Goal: Task Accomplishment & Management: Manage account settings

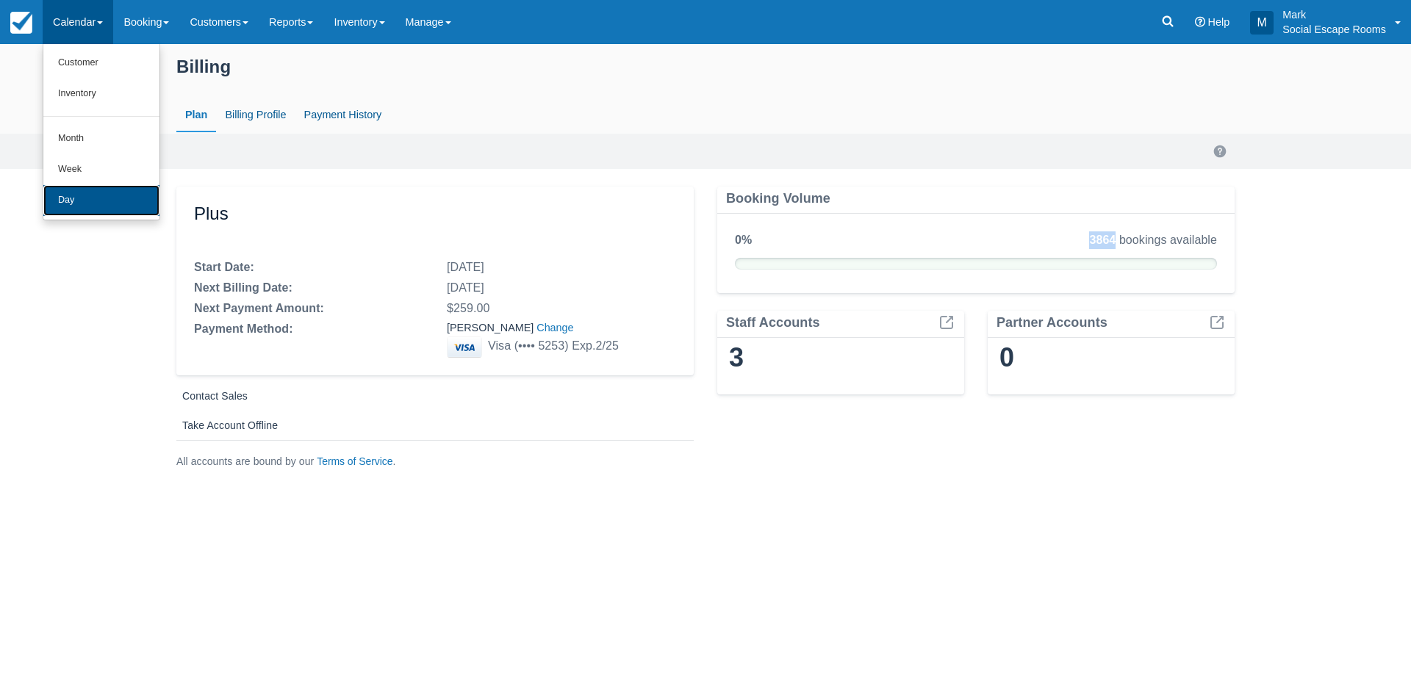
click at [111, 196] on link "Day" at bounding box center [101, 200] width 116 height 31
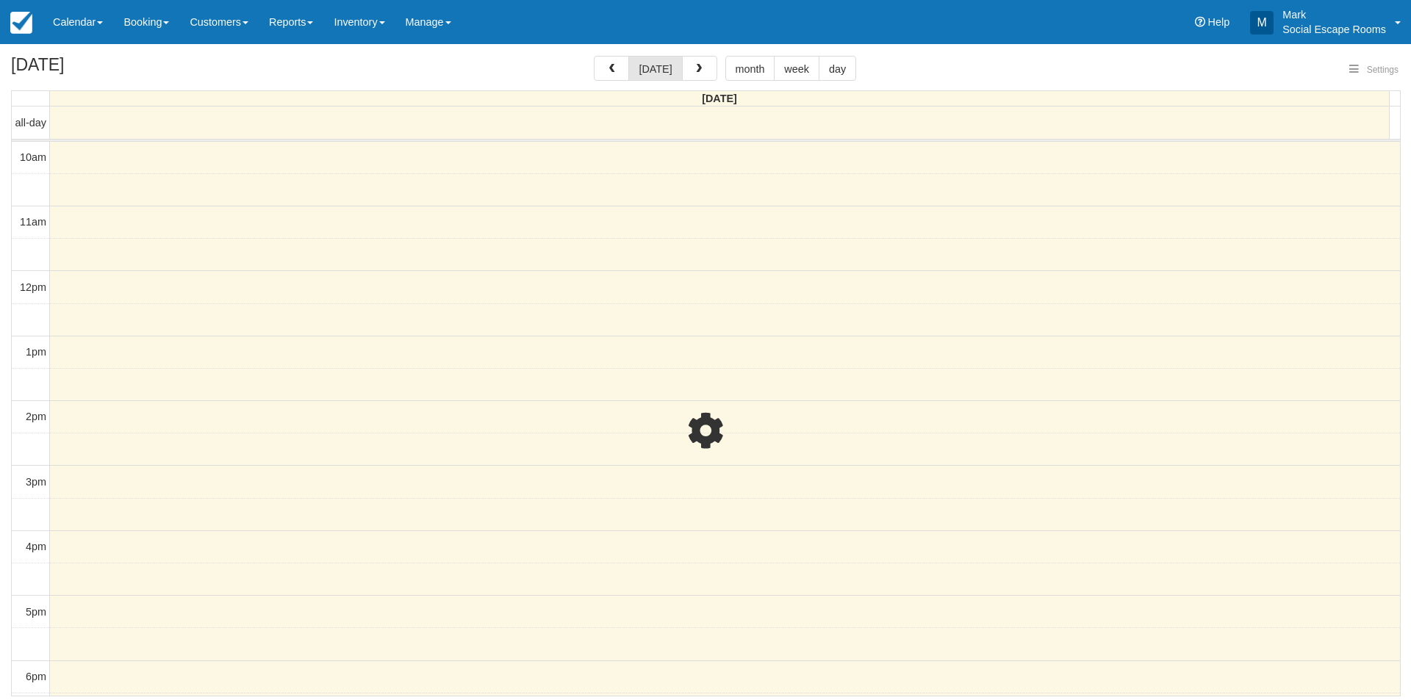
select select
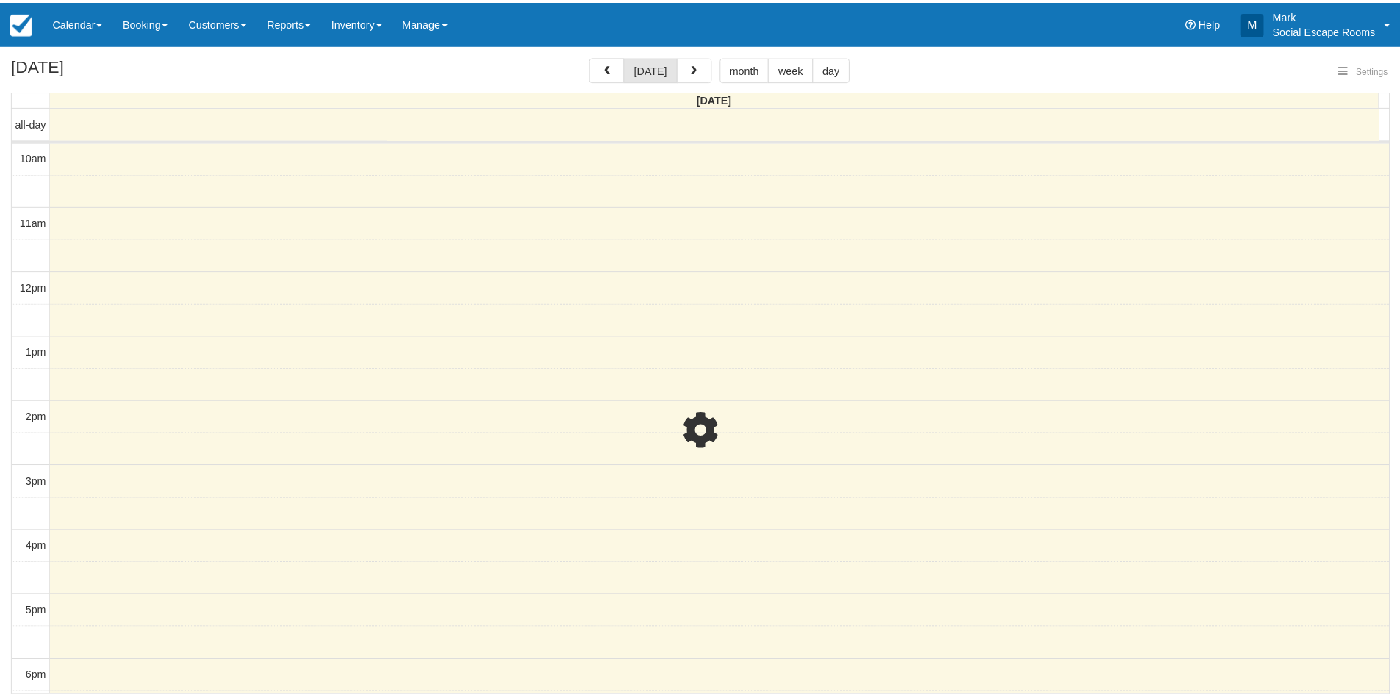
scroll to position [257, 0]
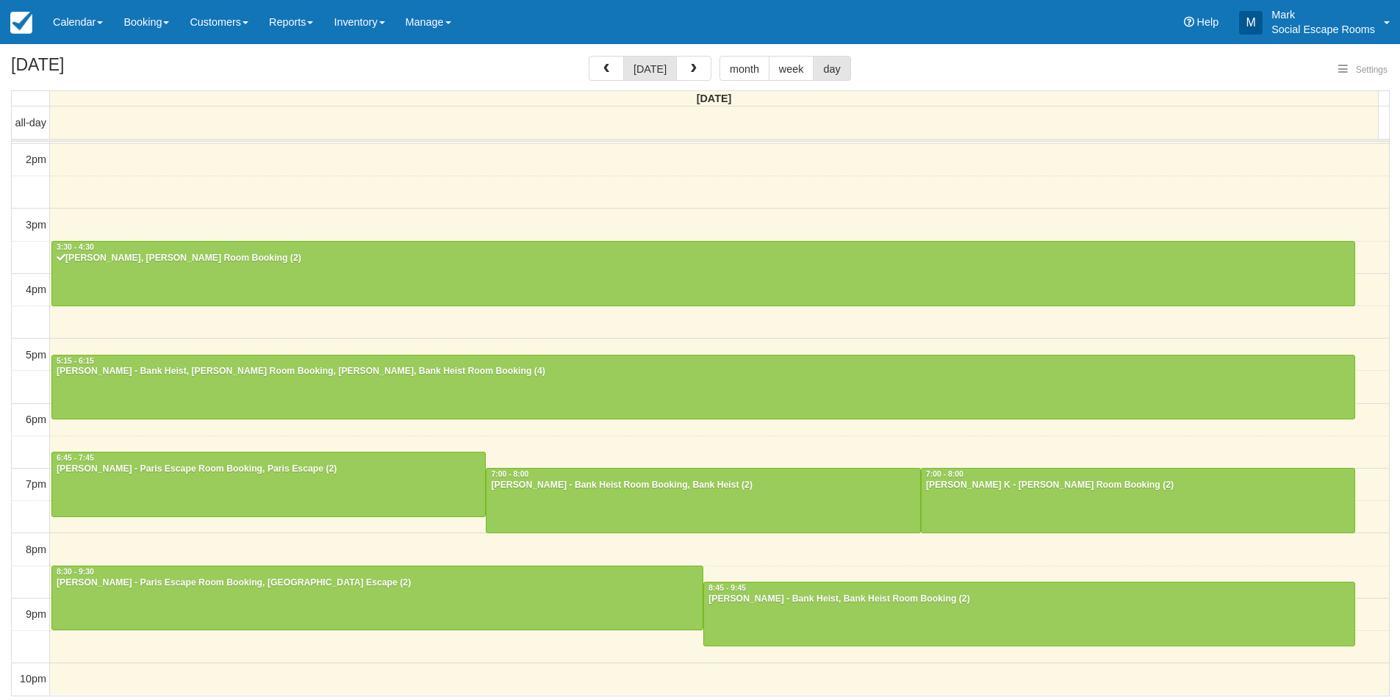
select select
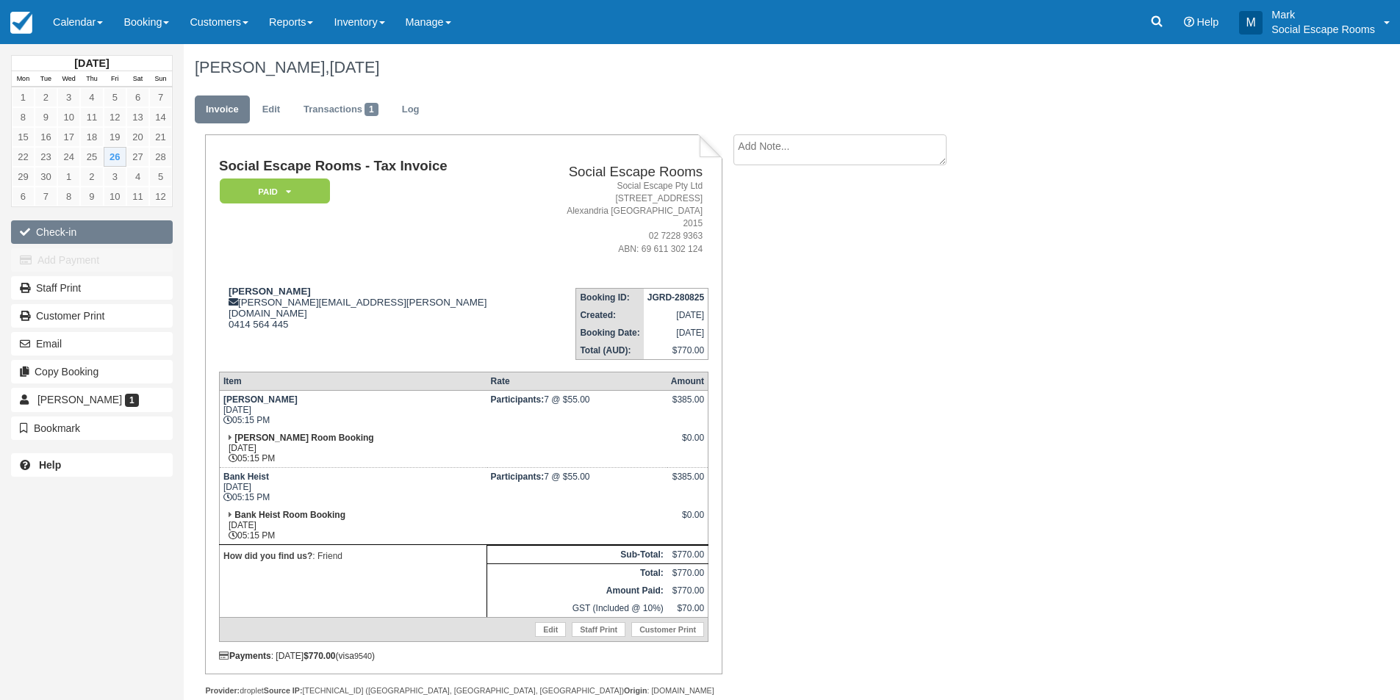
click at [77, 232] on button "Check-in" at bounding box center [92, 233] width 162 height 24
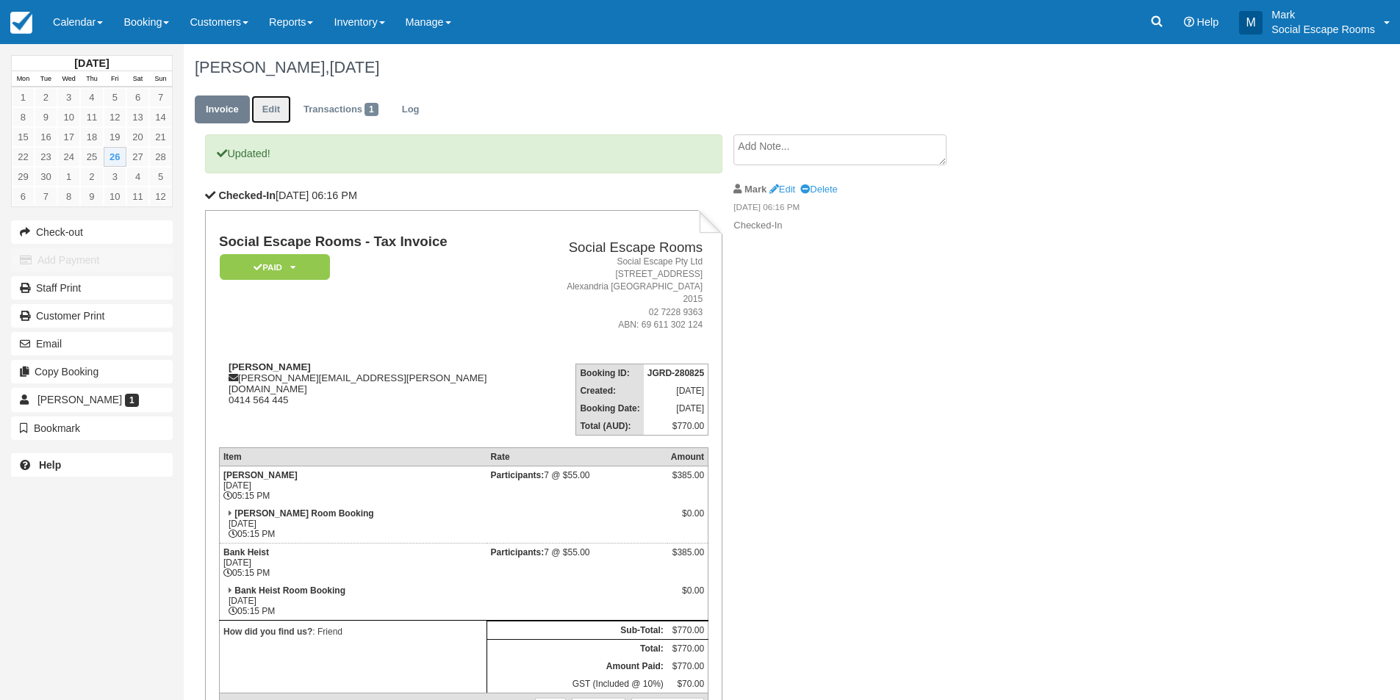
click at [275, 107] on link "Edit" at bounding box center [271, 110] width 40 height 29
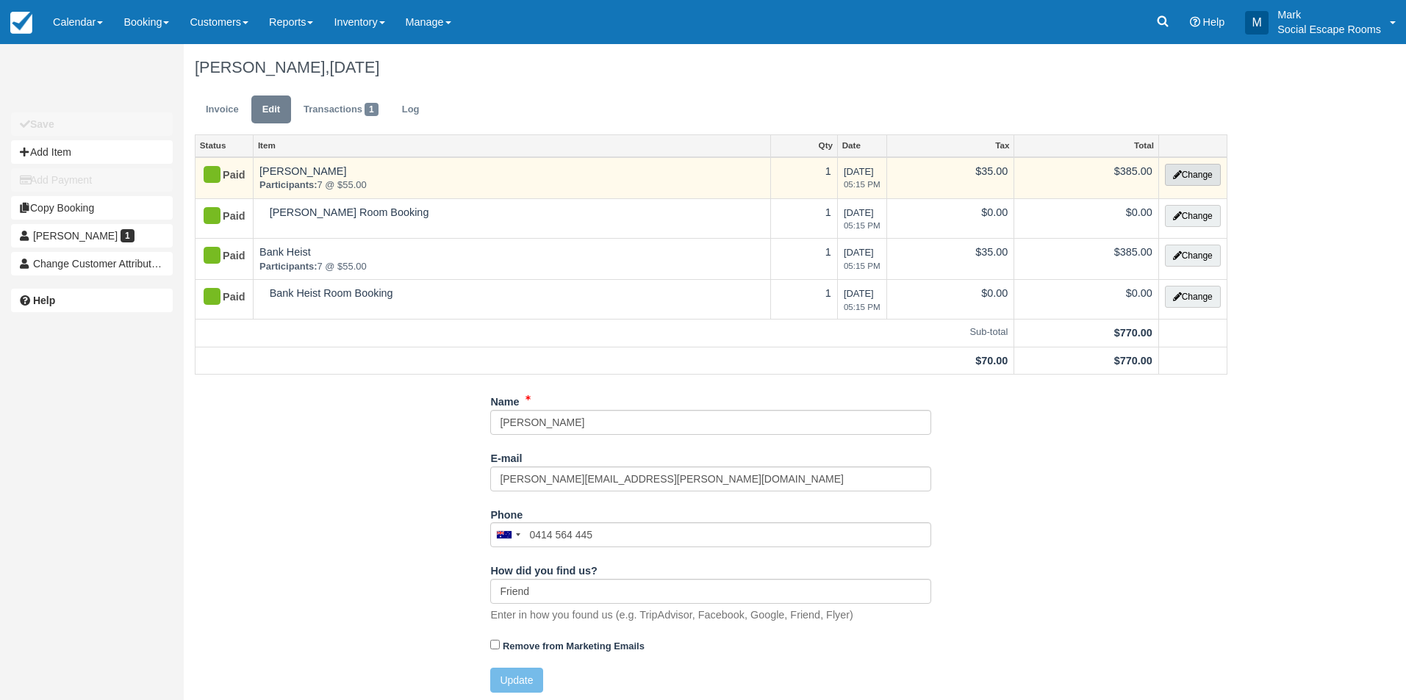
click at [1183, 171] on button "Change" at bounding box center [1193, 175] width 56 height 22
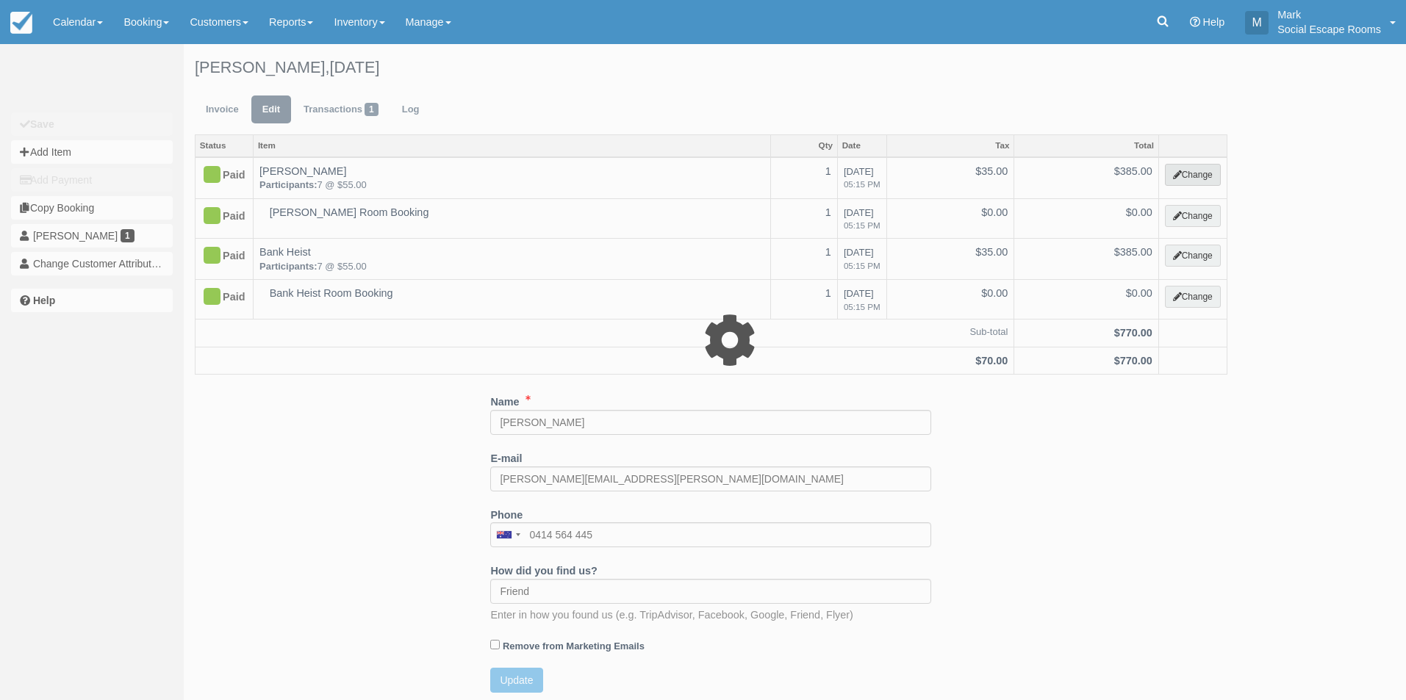
select select "2"
type input "385.00"
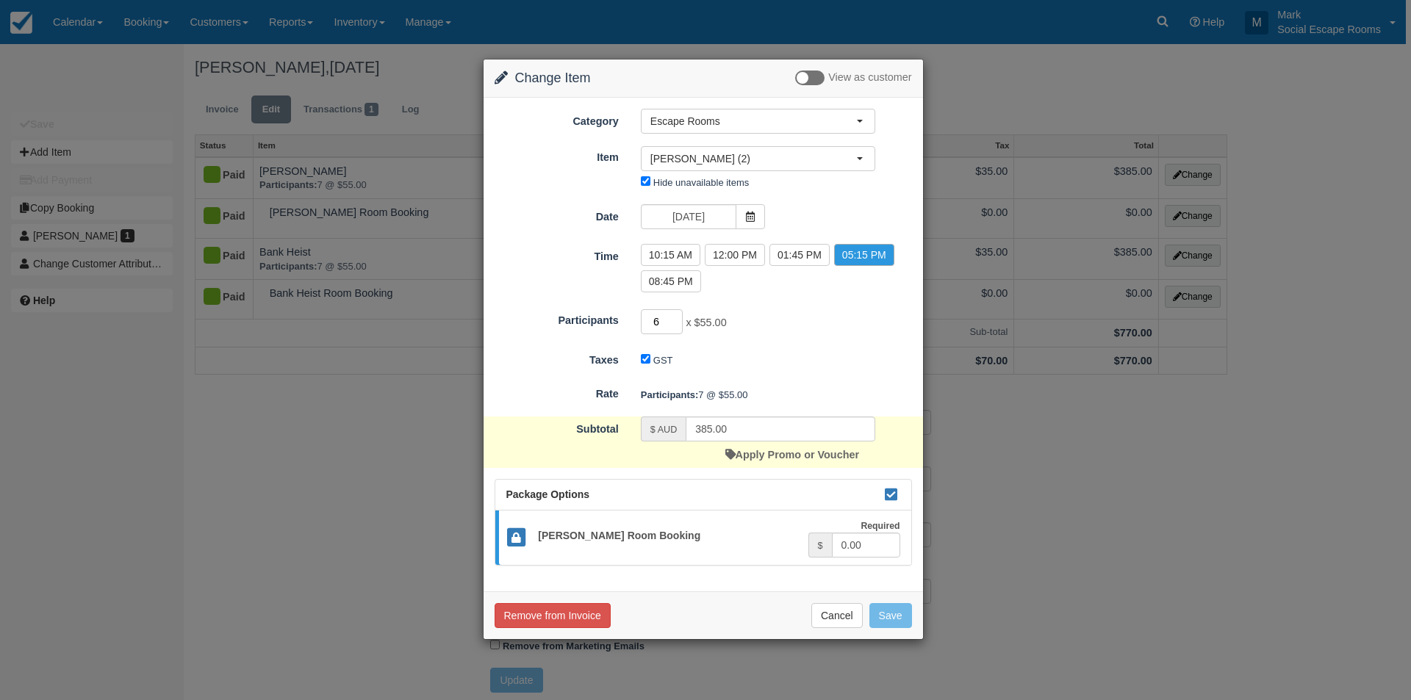
click at [678, 325] on input "6" at bounding box center [662, 321] width 43 height 25
type input "5"
click at [678, 325] on input "5" at bounding box center [662, 321] width 43 height 25
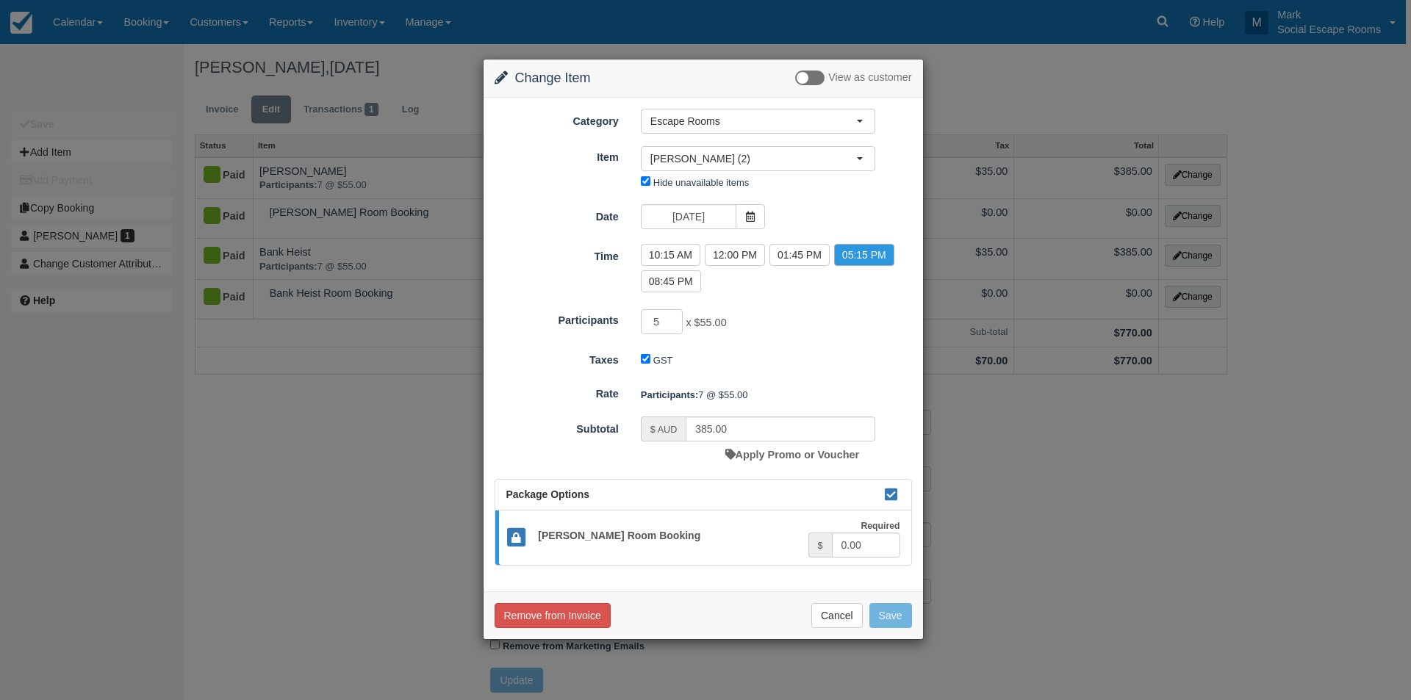
type input "275.00"
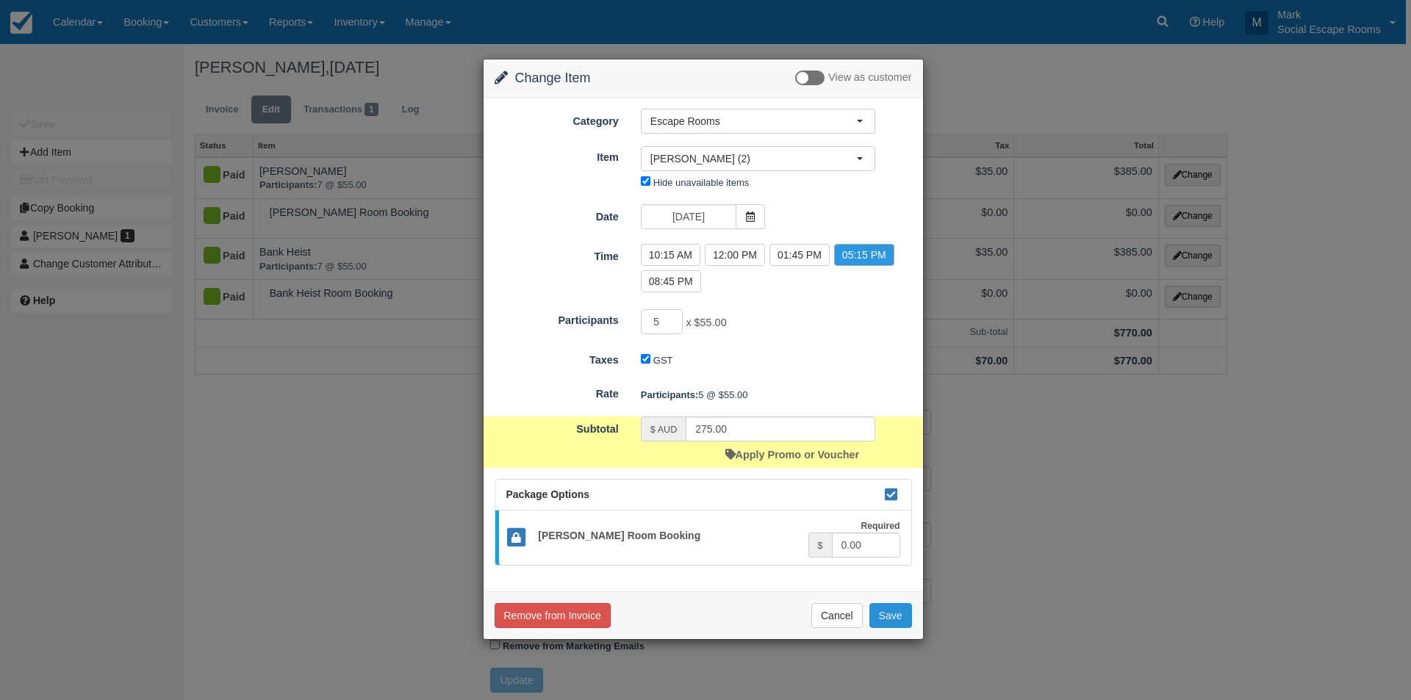
click at [889, 621] on button "Save" at bounding box center [891, 615] width 43 height 25
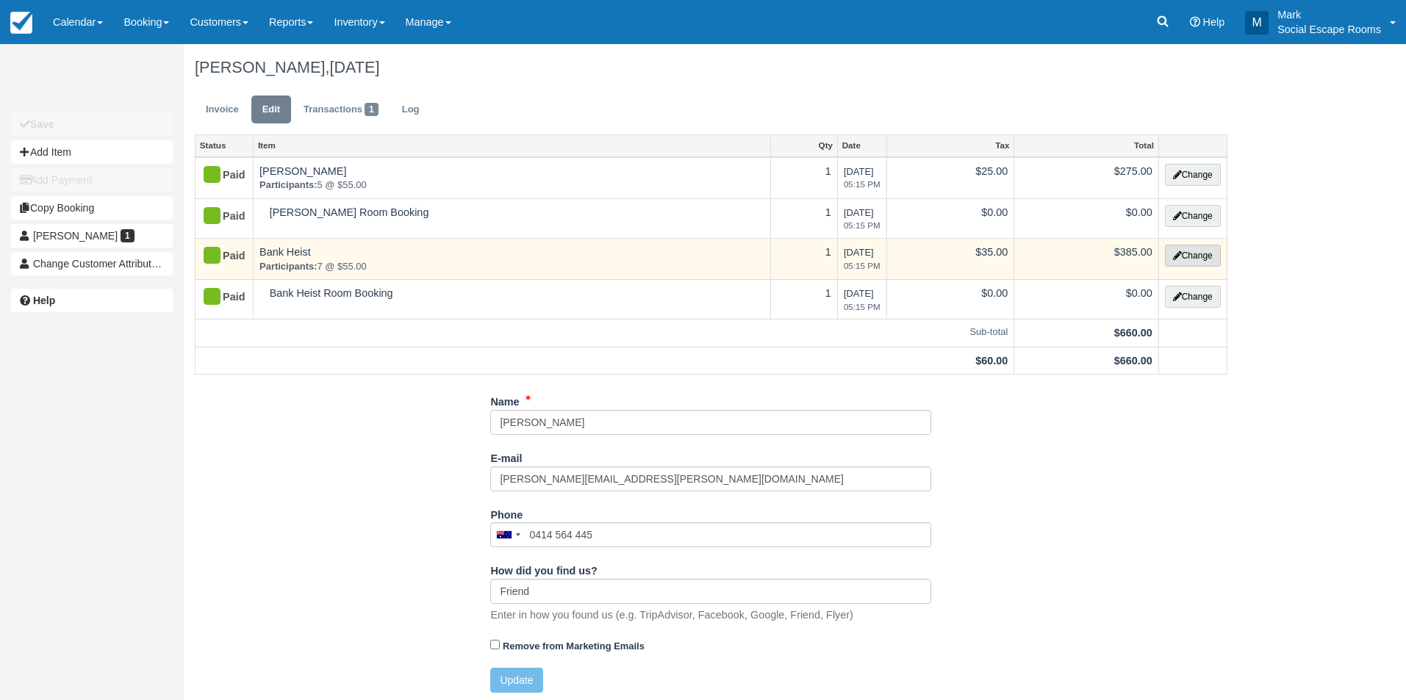
click at [1179, 257] on button "Change" at bounding box center [1193, 256] width 56 height 22
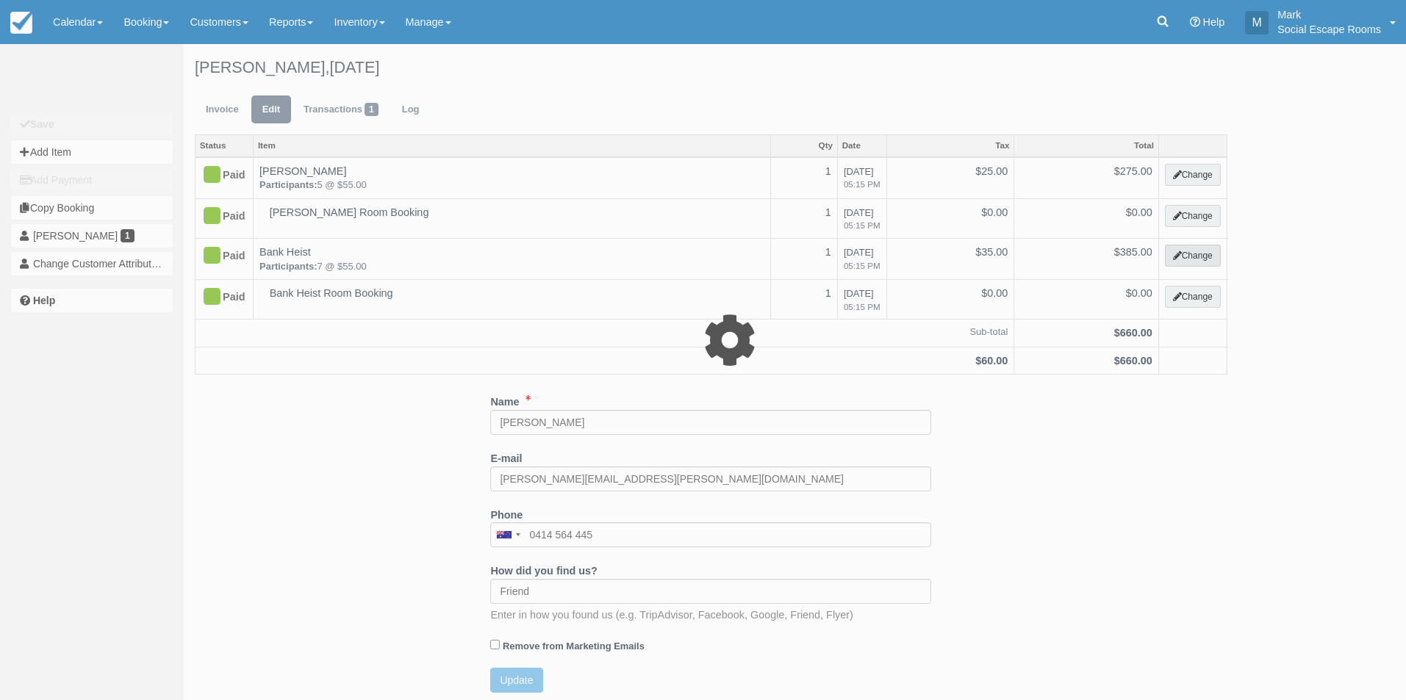
select select "2"
type input "385.00"
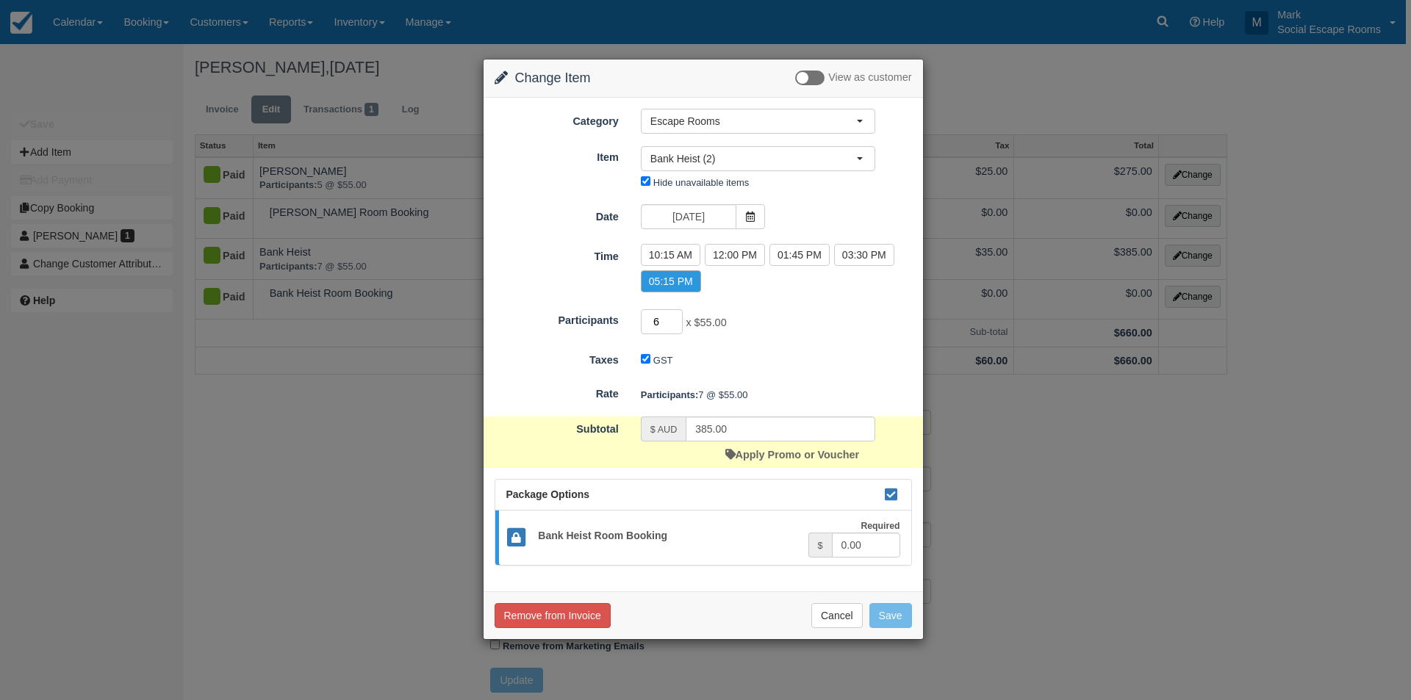
type input "6"
click at [677, 323] on input "6" at bounding box center [662, 321] width 43 height 25
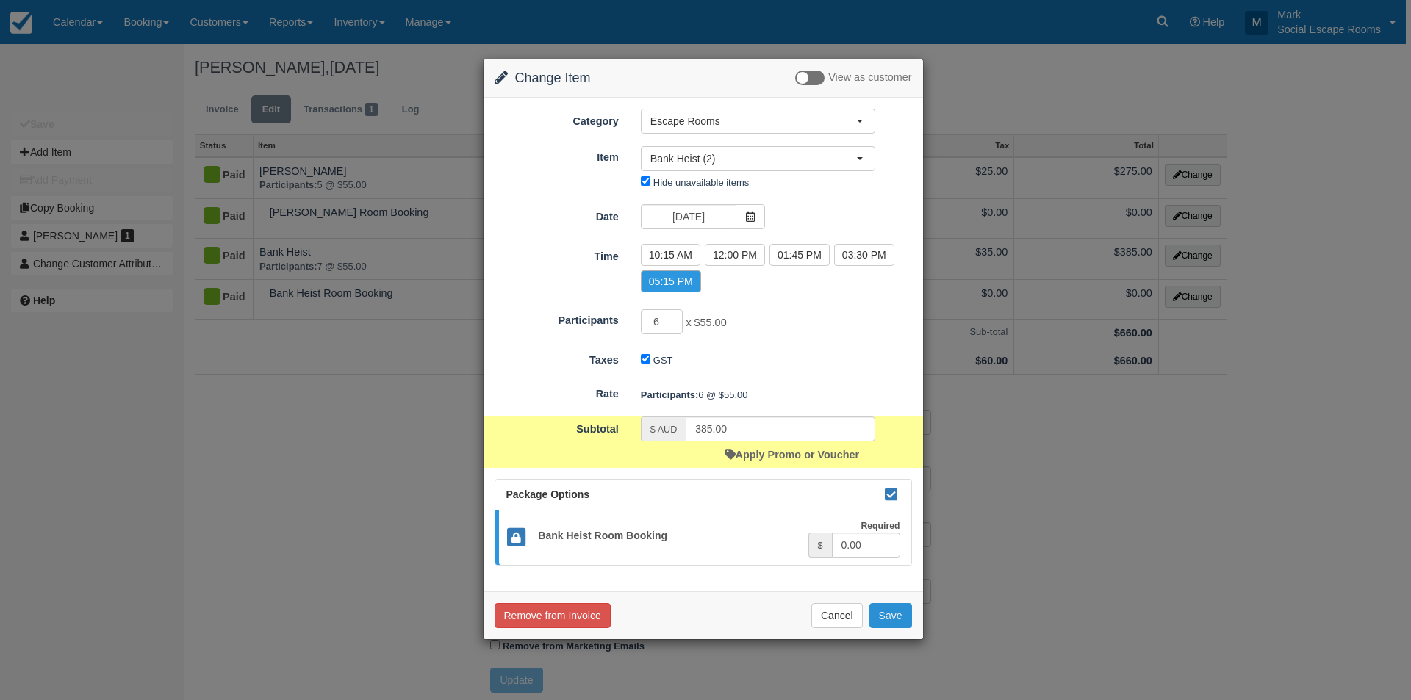
type input "330.00"
click at [895, 623] on button "Save" at bounding box center [891, 615] width 43 height 25
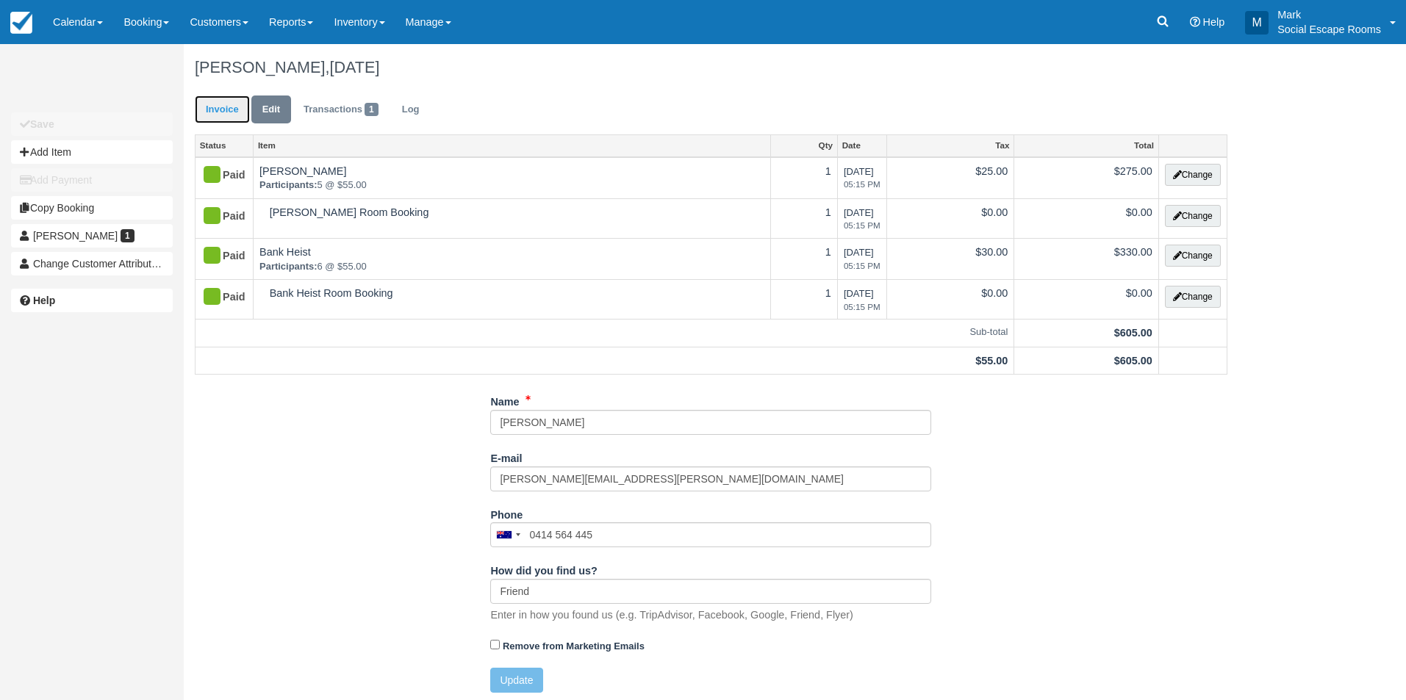
click at [231, 109] on link "Invoice" at bounding box center [222, 110] width 55 height 29
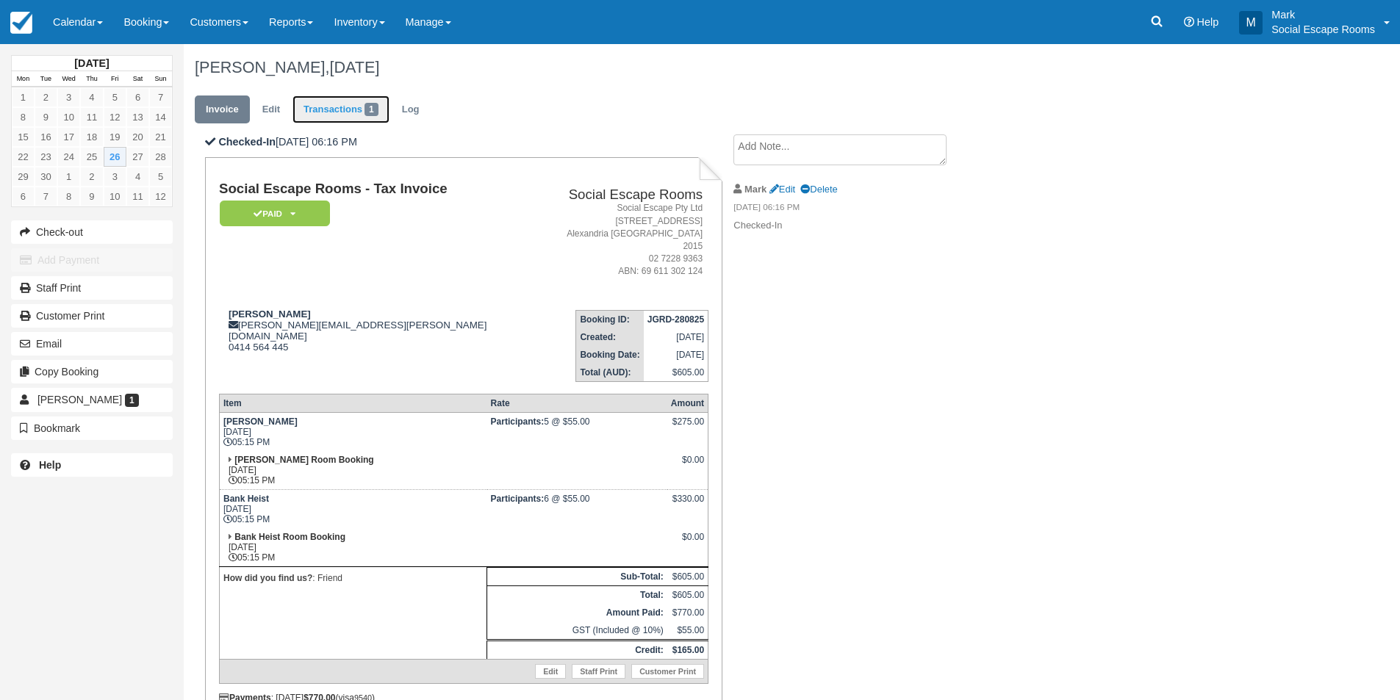
click at [352, 113] on link "Transactions 1" at bounding box center [341, 110] width 97 height 29
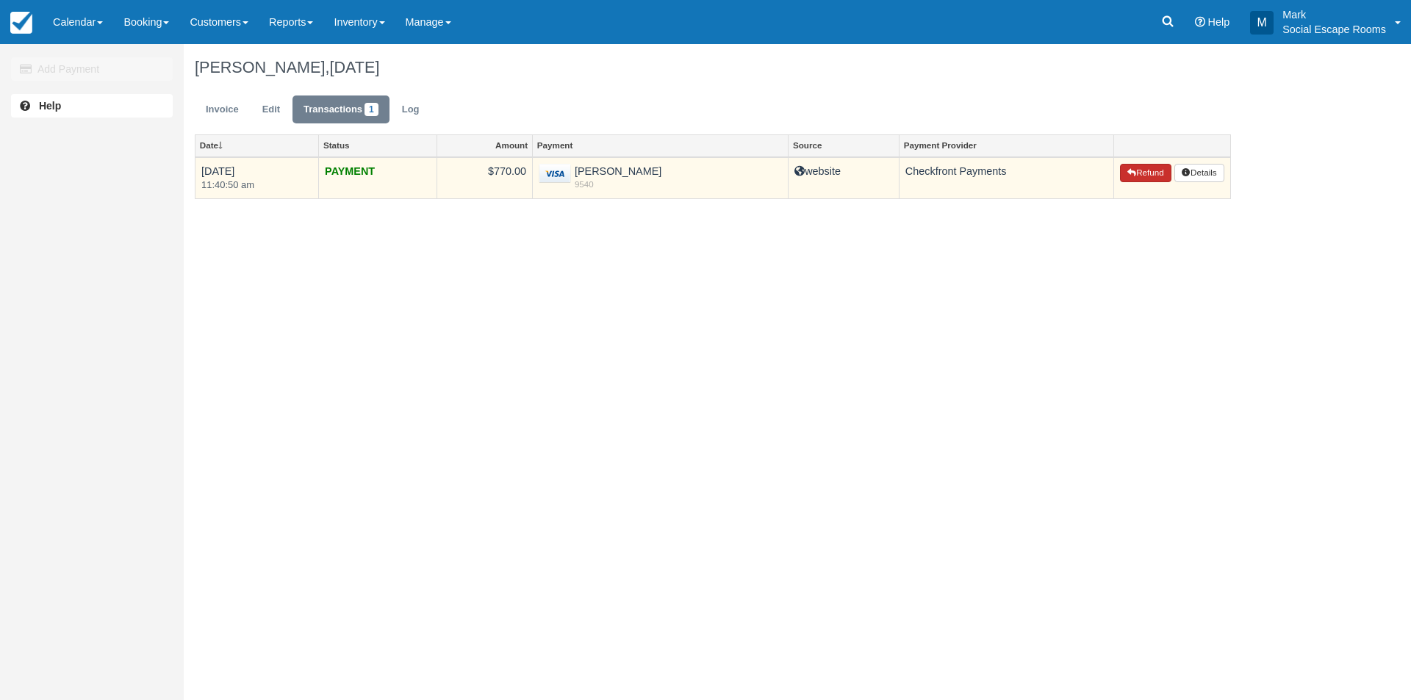
click at [1155, 175] on button "Refund" at bounding box center [1145, 173] width 51 height 19
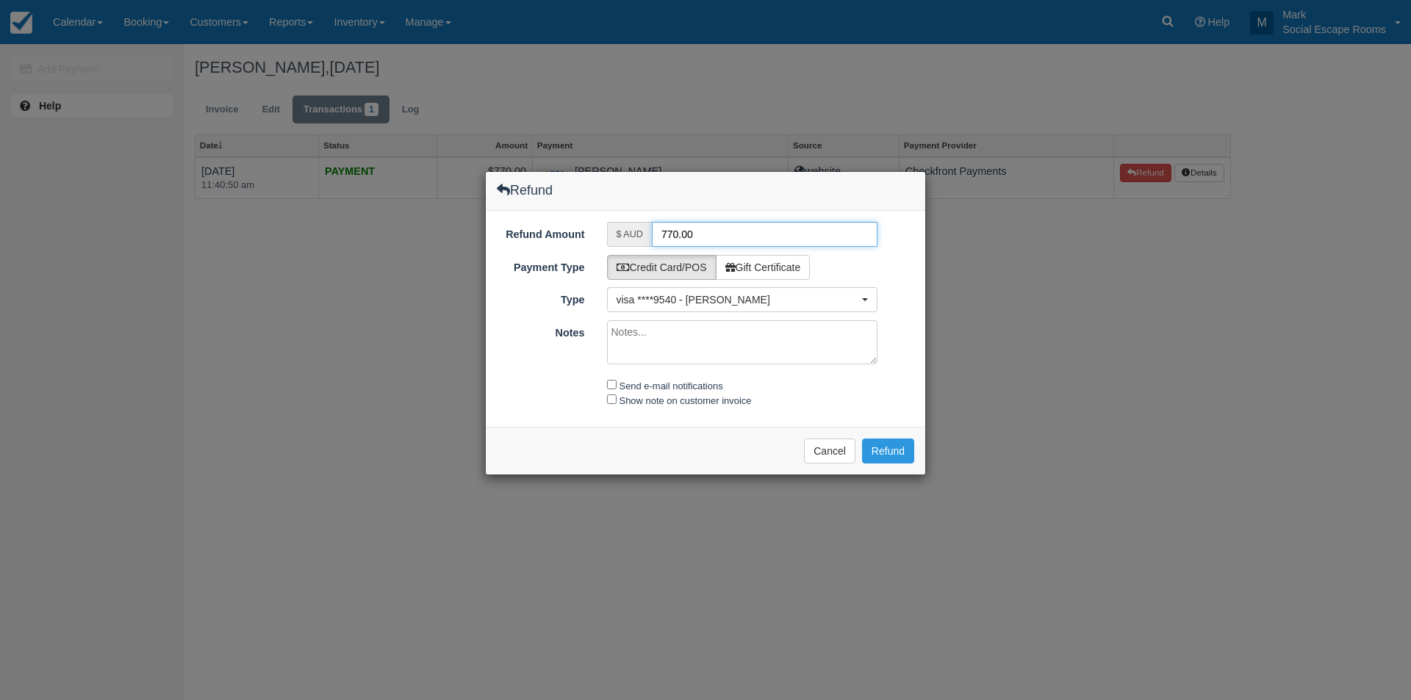
drag, startPoint x: 707, startPoint y: 238, endPoint x: 631, endPoint y: 226, distance: 76.7
click at [633, 228] on div "$ AUD 770.00" at bounding box center [742, 234] width 271 height 25
type input "165"
click at [683, 384] on label "Send e-mail notifications" at bounding box center [672, 386] width 104 height 11
click at [617, 384] on input "Send e-mail notifications" at bounding box center [612, 385] width 10 height 10
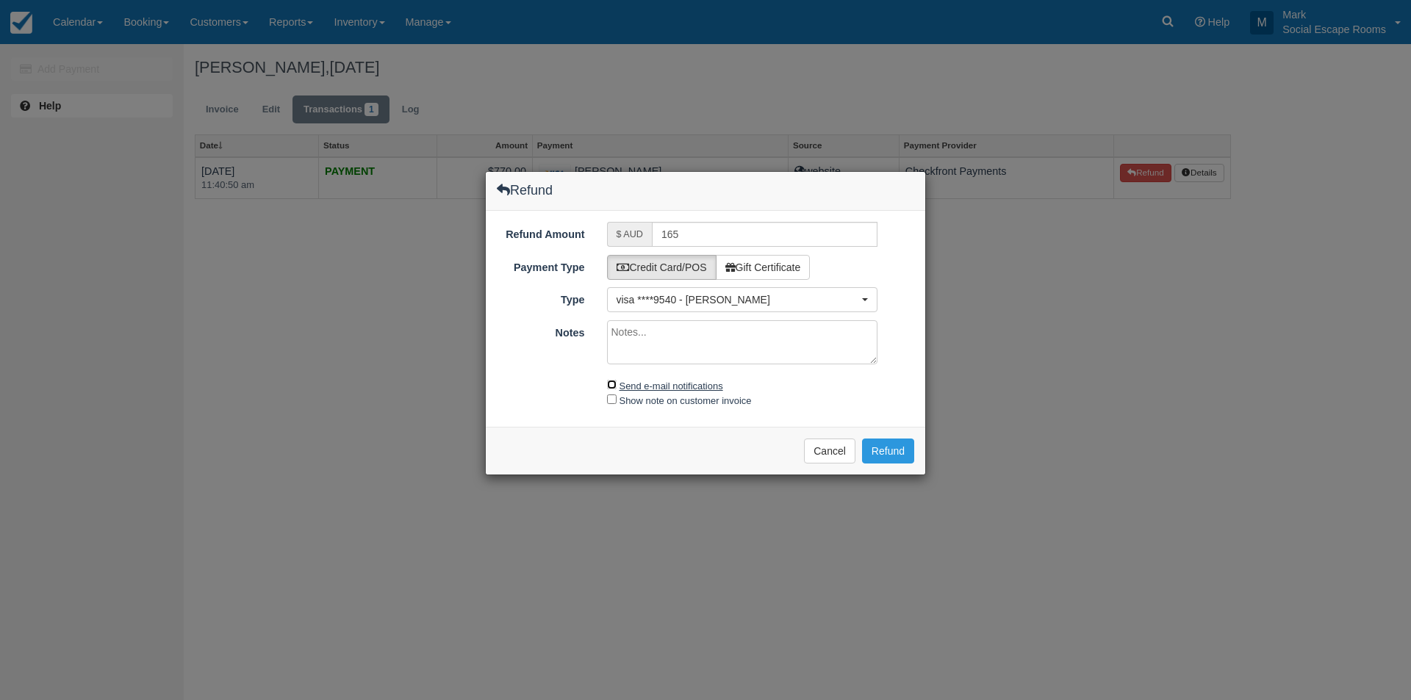
checkbox input "true"
click at [723, 352] on textarea "Notes" at bounding box center [742, 342] width 271 height 44
click at [731, 234] on input "165" at bounding box center [765, 234] width 226 height 25
click at [887, 451] on button "Refund" at bounding box center [888, 451] width 52 height 25
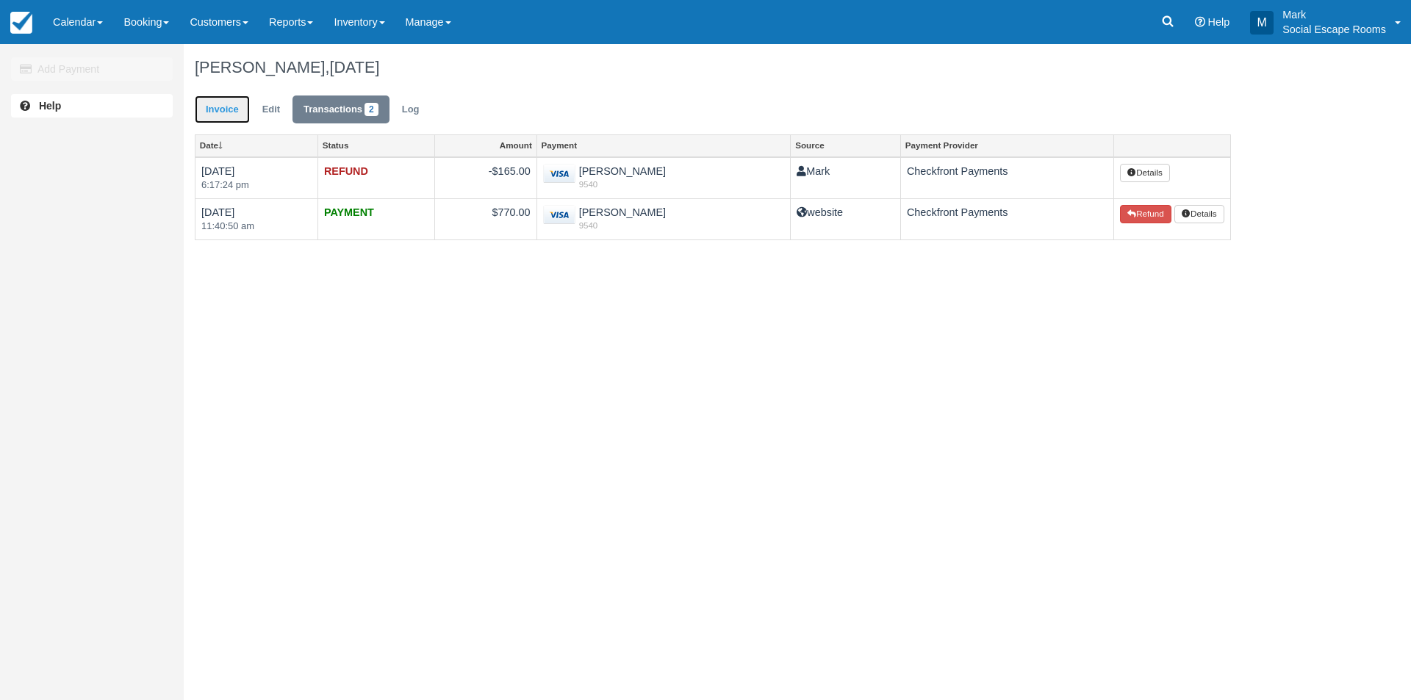
click at [229, 113] on link "Invoice" at bounding box center [222, 110] width 55 height 29
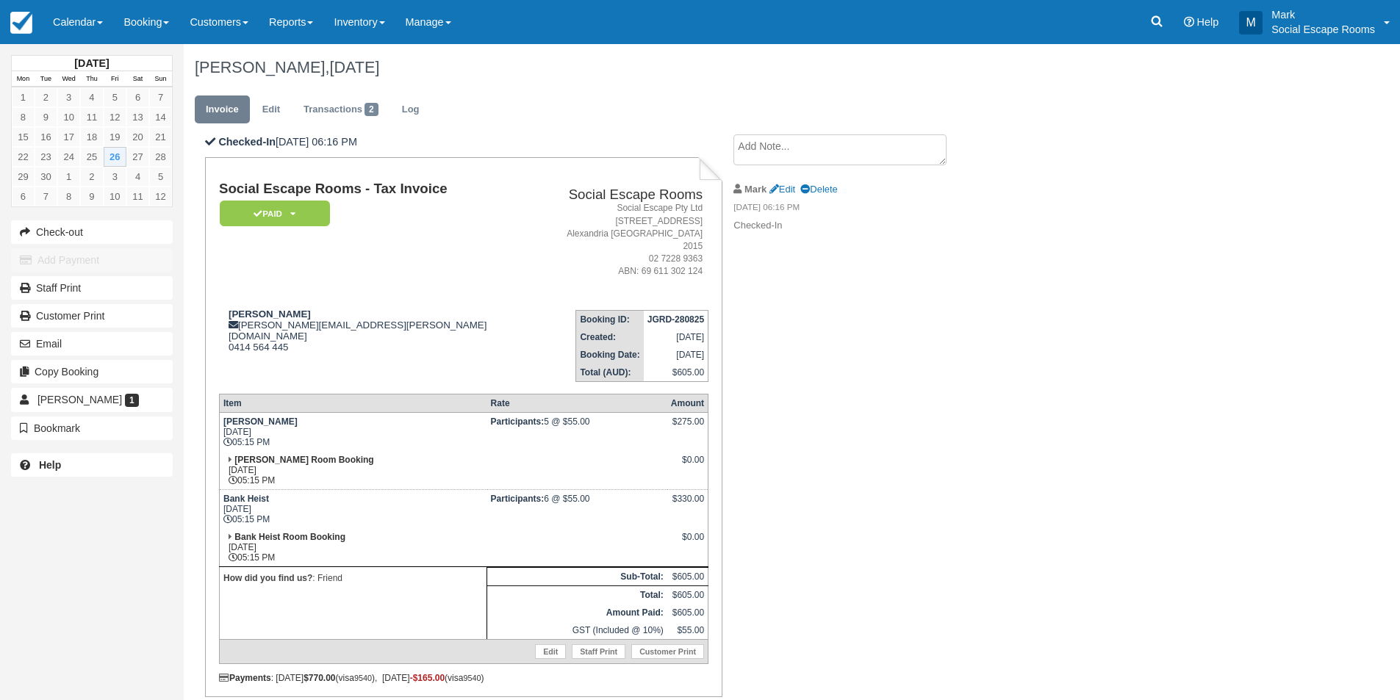
scroll to position [49, 0]
